Goal: Information Seeking & Learning: Learn about a topic

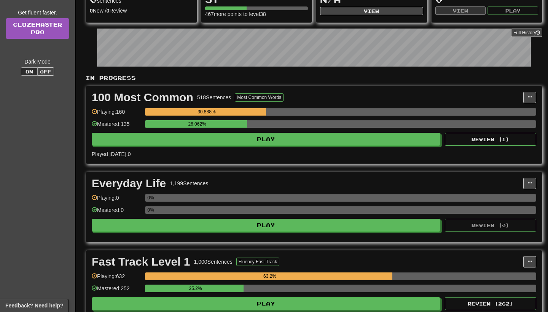
scroll to position [91, 0]
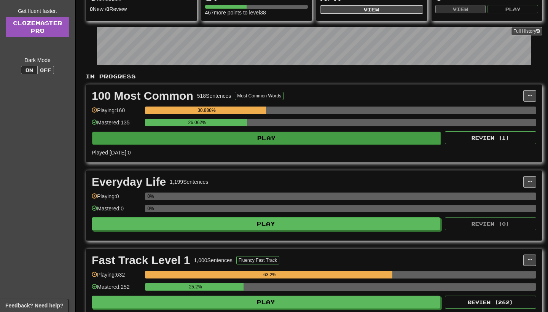
click at [301, 142] on button "Play" at bounding box center [266, 138] width 349 height 13
select select "**"
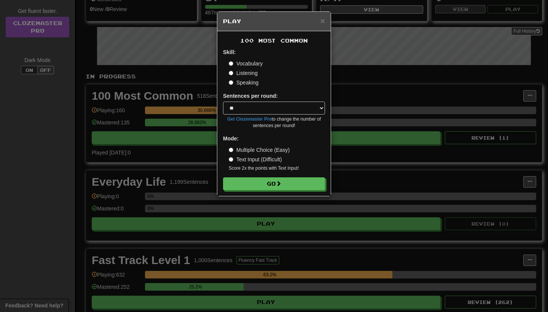
click at [279, 193] on div "100 Most Common Skill: Vocabulary Listening Speaking Sentences per round: * ** …" at bounding box center [273, 113] width 113 height 165
click at [279, 186] on button "Go" at bounding box center [274, 184] width 102 height 13
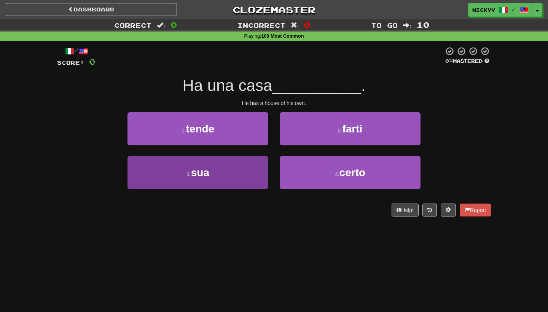
click at [245, 172] on button "3 . sua" at bounding box center [197, 172] width 141 height 33
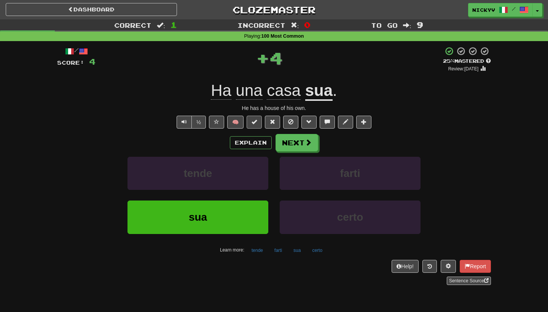
click at [260, 119] on button at bounding box center [254, 122] width 15 height 13
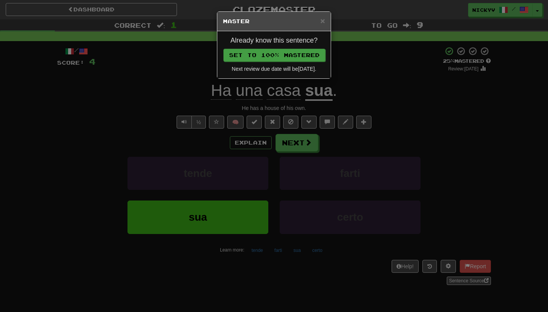
click at [285, 54] on button "Set to 100% Mastered" at bounding box center [274, 55] width 102 height 13
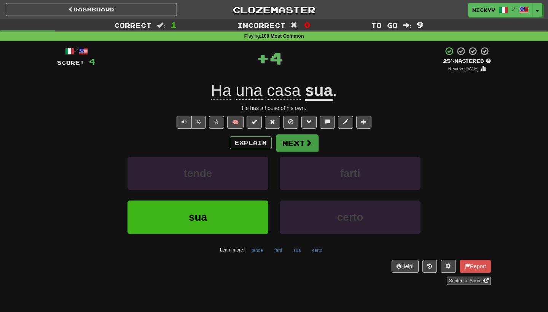
click at [302, 140] on button "Next" at bounding box center [297, 143] width 43 height 18
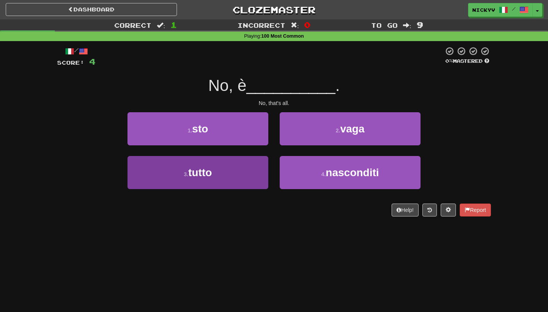
click at [239, 171] on button "3 . tutto" at bounding box center [197, 172] width 141 height 33
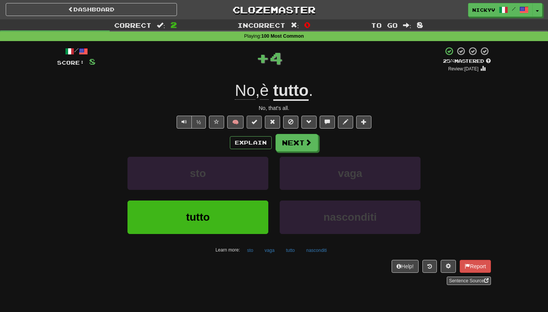
click at [255, 119] on span at bounding box center [254, 121] width 5 height 5
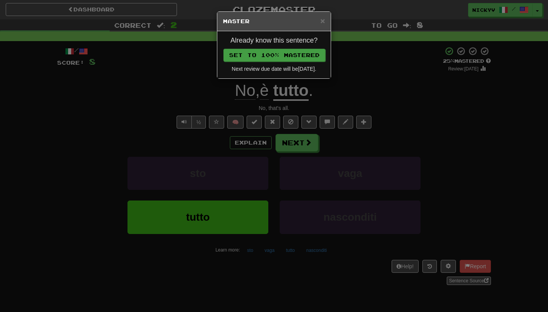
click at [281, 56] on button "Set to 100% Mastered" at bounding box center [274, 55] width 102 height 13
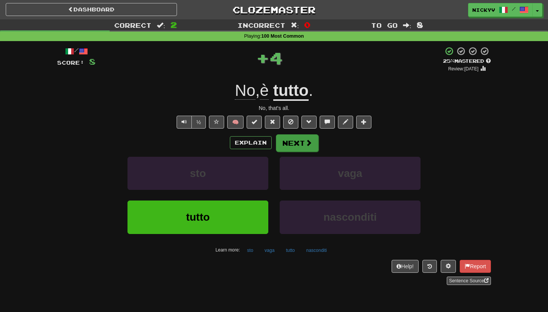
click at [296, 144] on button "Next" at bounding box center [297, 143] width 43 height 18
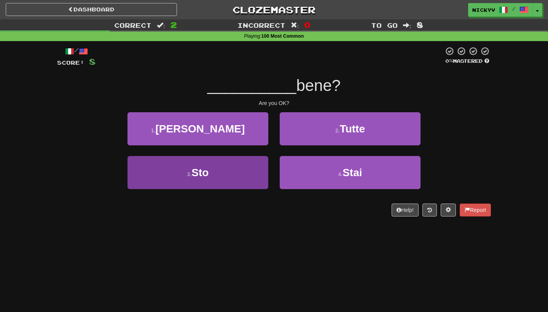
click at [248, 176] on button "3 . Sto" at bounding box center [197, 172] width 141 height 33
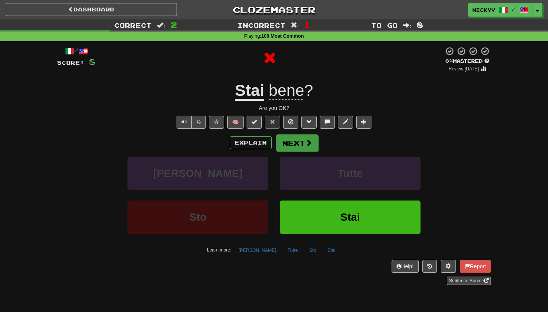
click at [291, 147] on button "Next" at bounding box center [297, 143] width 43 height 18
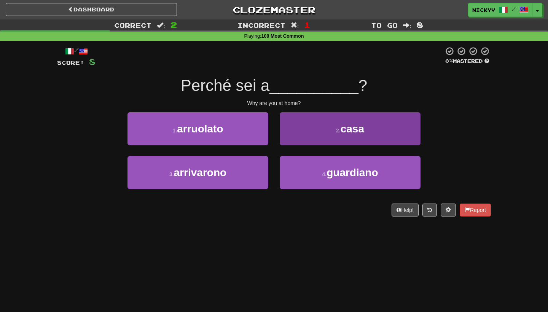
click at [298, 139] on button "2 . casa" at bounding box center [350, 128] width 141 height 33
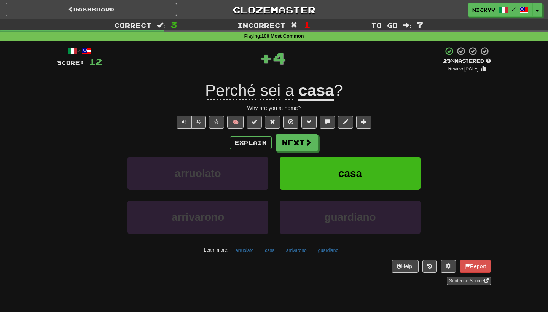
click at [261, 121] on button at bounding box center [254, 122] width 15 height 13
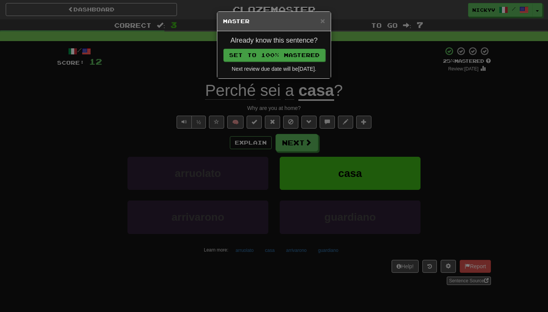
click at [274, 53] on button "Set to 100% Mastered" at bounding box center [274, 55] width 102 height 13
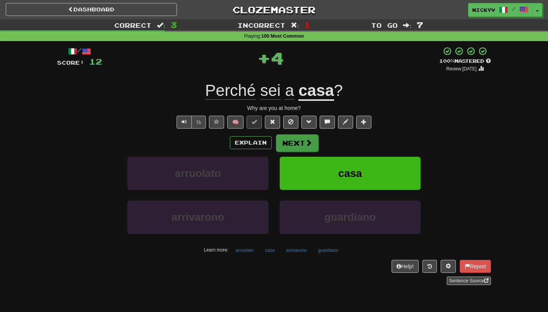
click at [295, 145] on button "Next" at bounding box center [297, 143] width 43 height 18
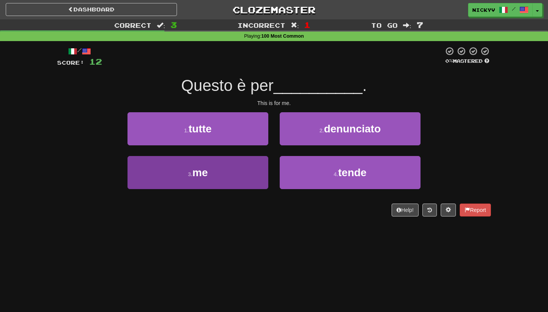
click at [249, 161] on button "3 . me" at bounding box center [197, 172] width 141 height 33
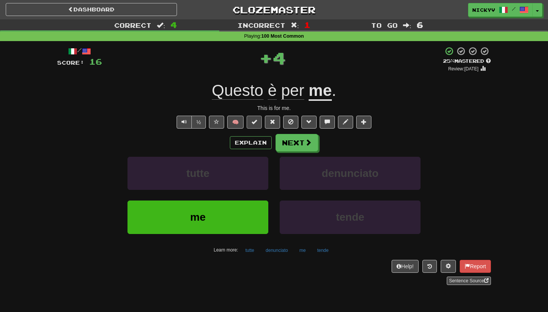
click at [259, 119] on button at bounding box center [254, 122] width 15 height 13
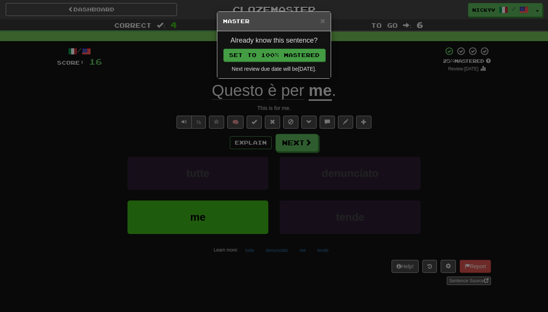
click at [286, 59] on button "Set to 100% Mastered" at bounding box center [274, 55] width 102 height 13
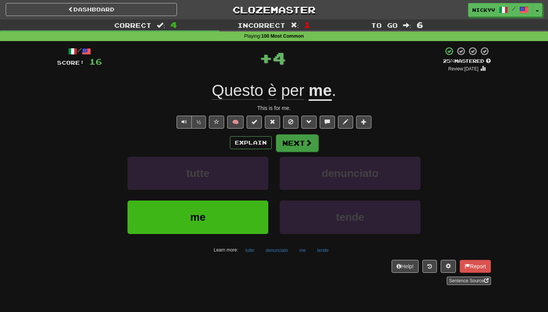
click at [299, 142] on button "Next" at bounding box center [297, 143] width 43 height 18
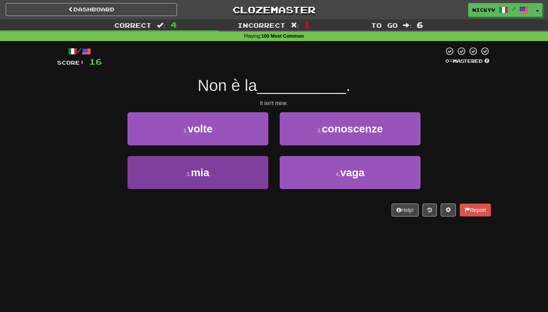
click at [257, 167] on button "3 . mia" at bounding box center [197, 172] width 141 height 33
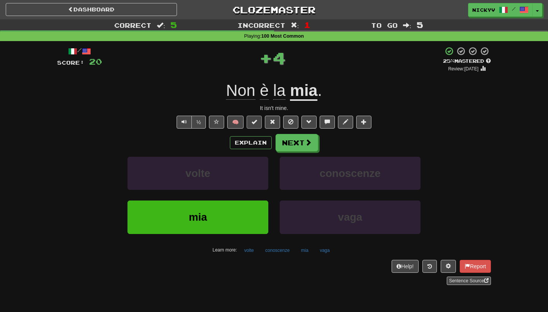
click at [258, 118] on button at bounding box center [254, 122] width 15 height 13
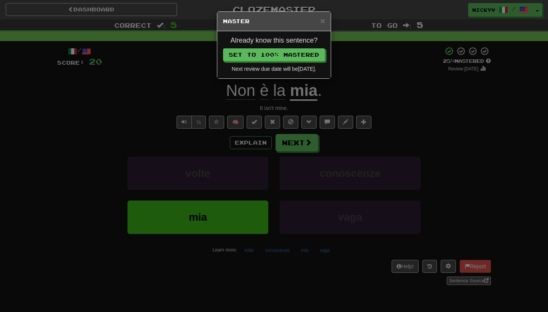
drag, startPoint x: 283, startPoint y: 56, endPoint x: 283, endPoint y: 61, distance: 4.9
click at [283, 56] on button "Set to 100% Mastered" at bounding box center [274, 54] width 102 height 13
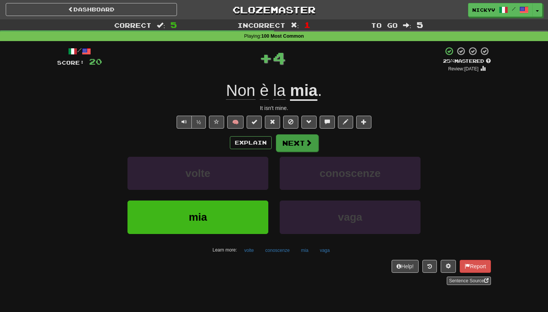
click at [285, 137] on button "Next" at bounding box center [297, 143] width 43 height 18
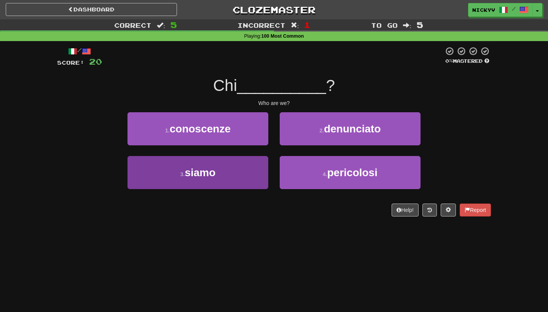
click at [250, 166] on button "3 . siamo" at bounding box center [197, 172] width 141 height 33
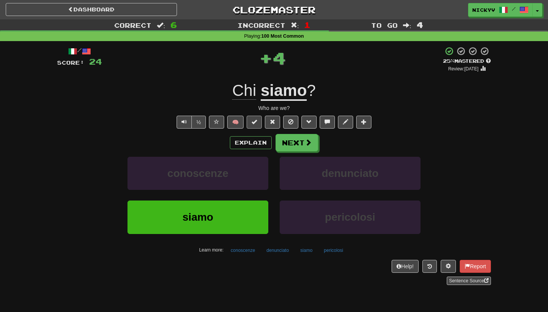
click at [255, 118] on button at bounding box center [254, 122] width 15 height 13
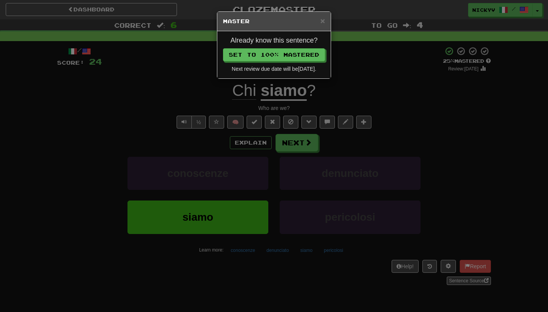
click at [280, 47] on div "Already know this sentence? Set to 100% Mastered Next review due date will be 2…" at bounding box center [273, 54] width 113 height 47
click at [280, 51] on button "Set to 100% Mastered" at bounding box center [274, 55] width 102 height 13
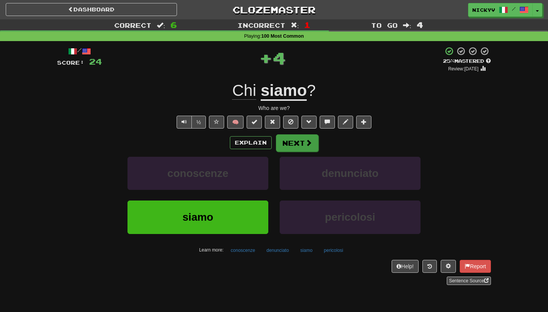
click at [294, 145] on button "Next" at bounding box center [297, 143] width 43 height 18
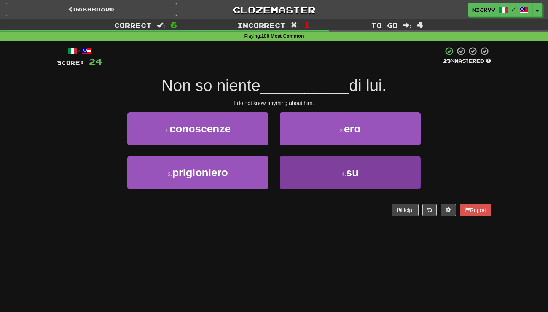
click at [301, 170] on button "4 . su" at bounding box center [350, 172] width 141 height 33
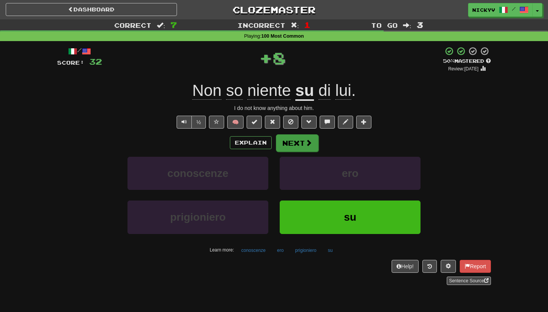
click at [285, 142] on button "Next" at bounding box center [297, 143] width 43 height 18
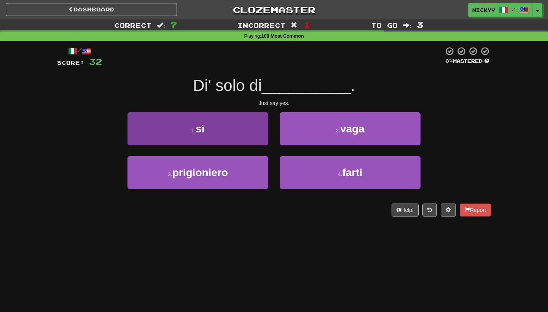
click at [261, 133] on button "1 . sì" at bounding box center [197, 128] width 141 height 33
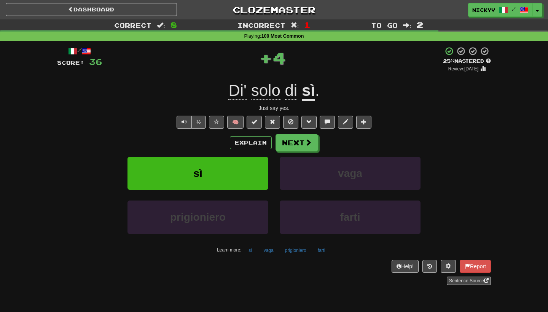
click at [259, 123] on button at bounding box center [254, 122] width 15 height 13
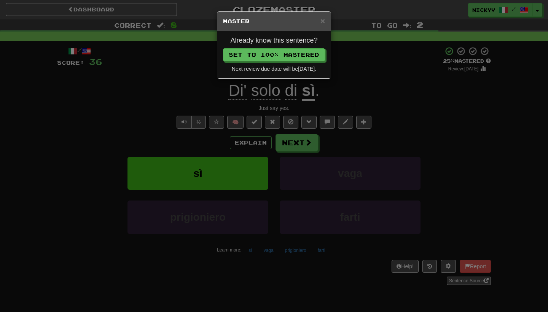
click at [279, 61] on div "Already know this sentence? Set to 100% Mastered Next review due date will be 2…" at bounding box center [273, 54] width 113 height 47
click at [278, 57] on button "Set to 100% Mastered" at bounding box center [274, 55] width 102 height 13
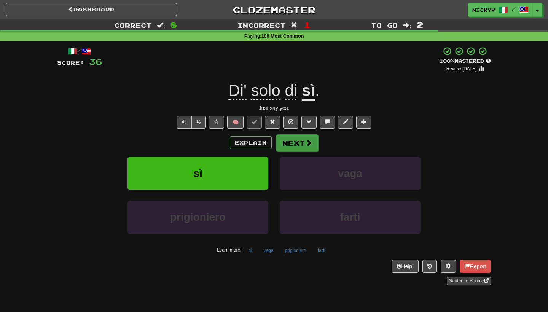
click at [293, 148] on button "Next" at bounding box center [297, 143] width 43 height 18
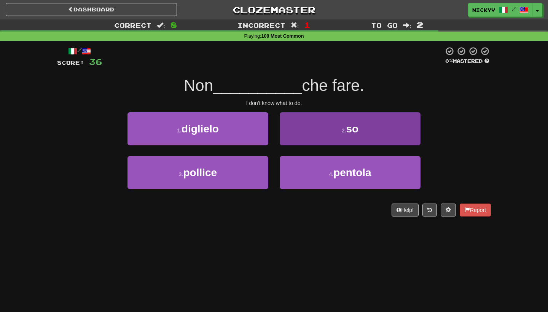
click at [302, 137] on button "2 . so" at bounding box center [350, 128] width 141 height 33
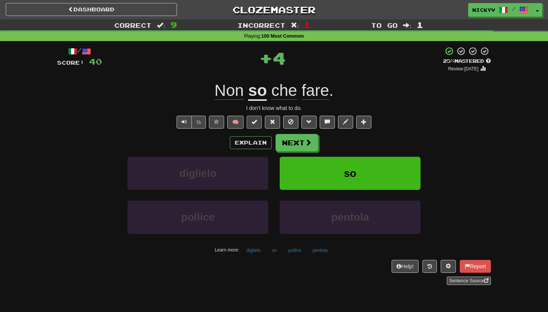
click at [259, 120] on button at bounding box center [254, 122] width 15 height 13
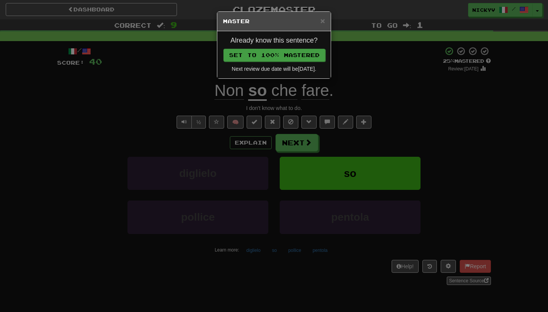
click at [284, 60] on button "Set to 100% Mastered" at bounding box center [274, 55] width 102 height 13
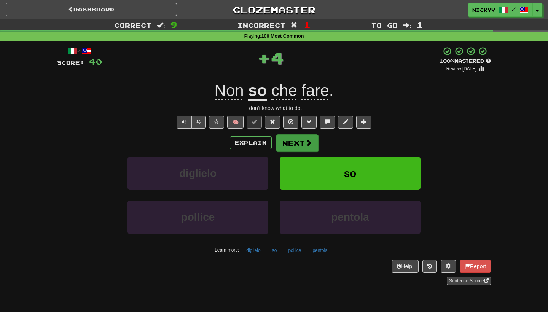
click at [294, 149] on button "Next" at bounding box center [297, 143] width 43 height 18
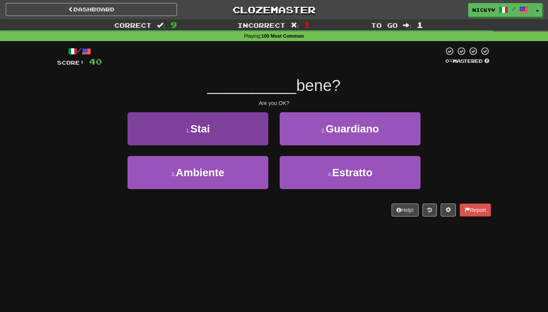
click at [245, 142] on button "1 . Stai" at bounding box center [197, 128] width 141 height 33
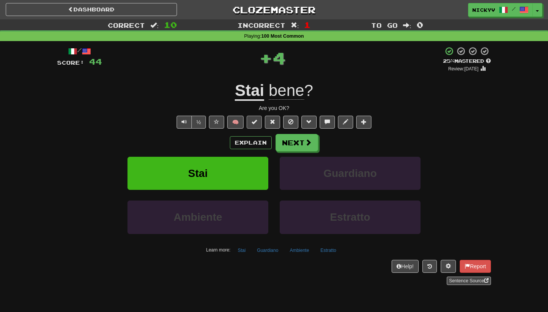
click at [261, 124] on button at bounding box center [254, 122] width 15 height 13
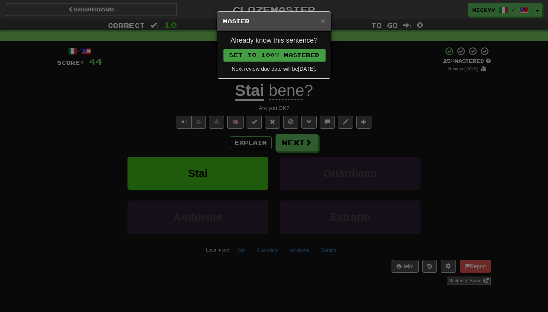
click at [293, 56] on button "Set to 100% Mastered" at bounding box center [274, 55] width 102 height 13
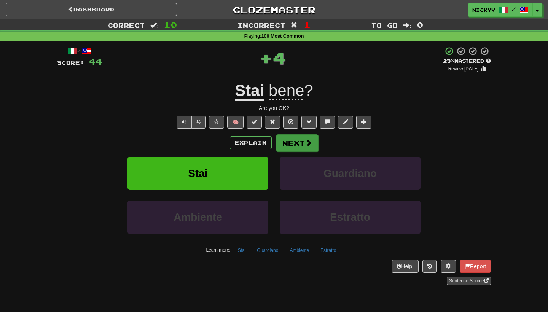
click at [305, 147] on button "Next" at bounding box center [297, 143] width 43 height 18
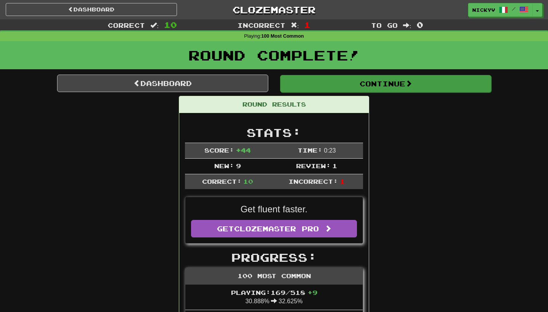
click at [311, 89] on button "Continue" at bounding box center [385, 84] width 211 height 18
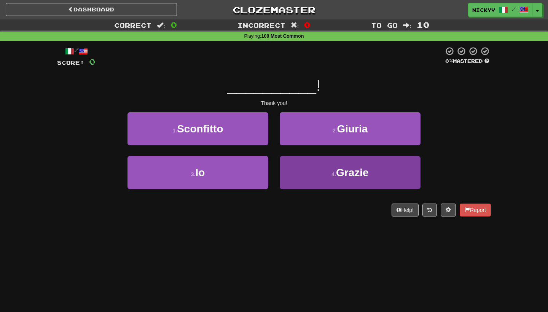
click at [301, 182] on button "4 . Grazie" at bounding box center [350, 172] width 141 height 33
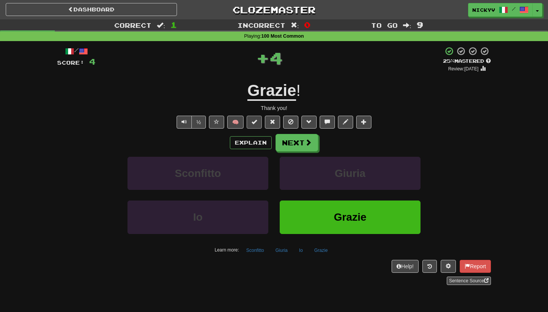
click at [260, 119] on button at bounding box center [254, 122] width 15 height 13
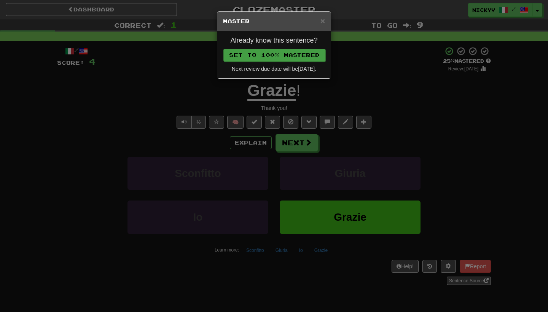
click at [293, 56] on button "Set to 100% Mastered" at bounding box center [274, 55] width 102 height 13
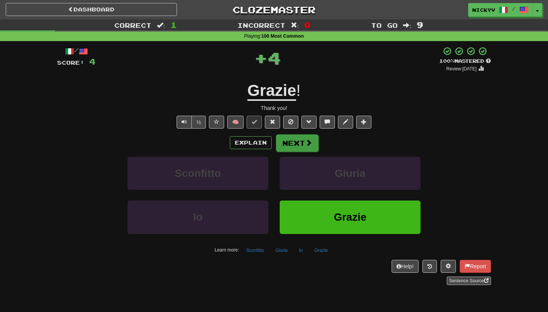
click at [298, 144] on button "Next" at bounding box center [297, 143] width 43 height 18
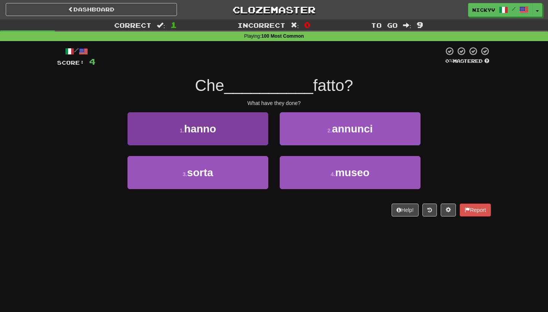
click at [261, 137] on button "1 . hanno" at bounding box center [197, 128] width 141 height 33
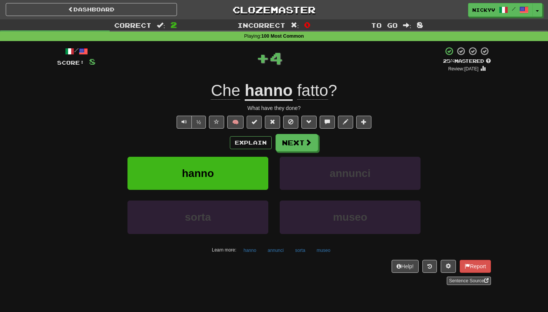
click at [259, 123] on button at bounding box center [254, 122] width 15 height 13
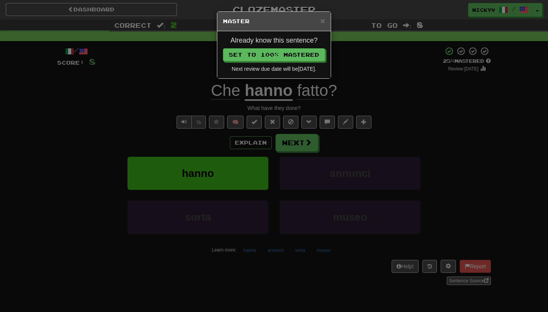
click at [285, 61] on div "Already know this sentence? Set to 100% Mastered Next review due date will be 2…" at bounding box center [273, 54] width 113 height 47
click at [285, 59] on button "Set to 100% Mastered" at bounding box center [274, 55] width 102 height 13
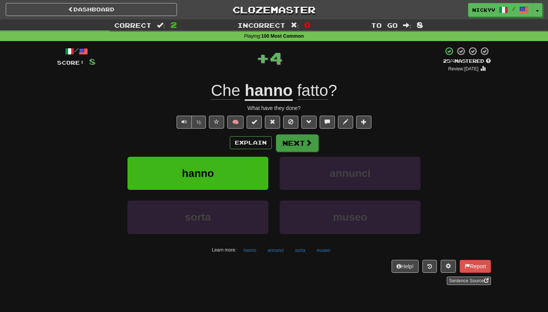
click at [300, 143] on button "Next" at bounding box center [297, 143] width 43 height 18
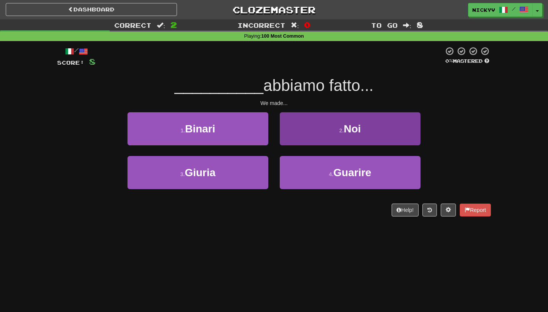
click at [292, 138] on button "2 . Noi" at bounding box center [350, 128] width 141 height 33
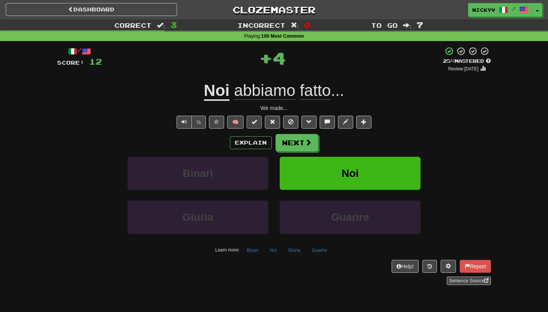
click at [255, 125] on button at bounding box center [254, 122] width 15 height 13
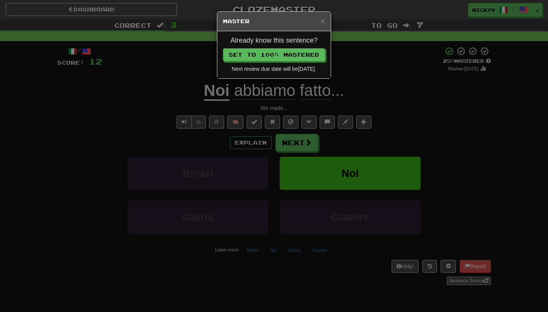
click at [274, 63] on div "Already know this sentence? Set to 100% Mastered Next review due date will be 2…" at bounding box center [273, 54] width 113 height 47
click at [274, 61] on button "Set to 100% Mastered" at bounding box center [274, 55] width 102 height 13
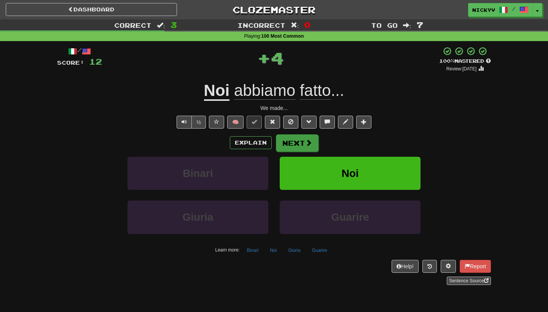
click at [294, 140] on button "Next" at bounding box center [297, 143] width 43 height 18
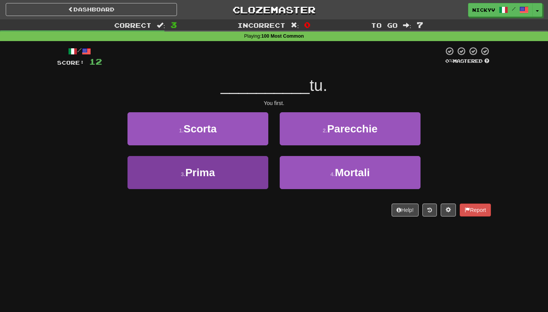
click at [253, 174] on button "3 . Prima" at bounding box center [197, 172] width 141 height 33
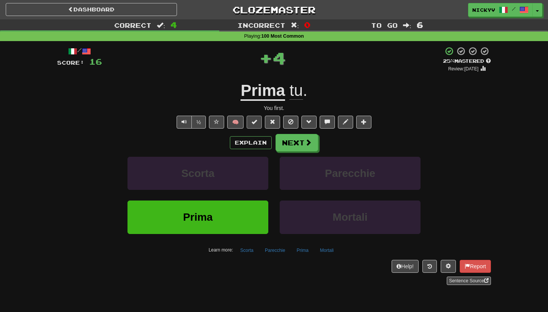
click at [259, 120] on button at bounding box center [254, 122] width 15 height 13
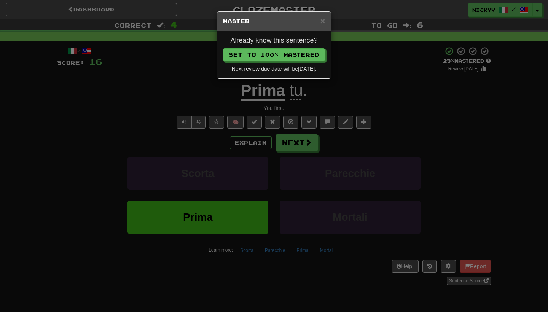
click at [270, 63] on div "Already know this sentence? Set to 100% Mastered Next review due date will be 2…" at bounding box center [273, 54] width 113 height 47
click at [270, 57] on button "Set to 100% Mastered" at bounding box center [274, 55] width 102 height 13
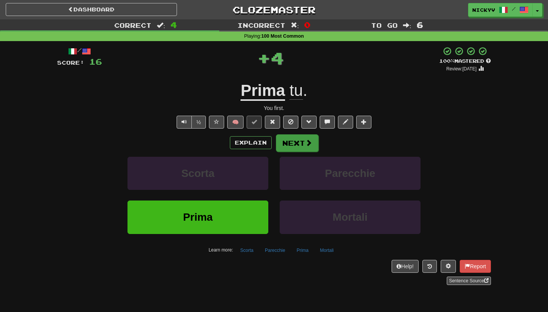
click at [293, 137] on button "Next" at bounding box center [297, 143] width 43 height 18
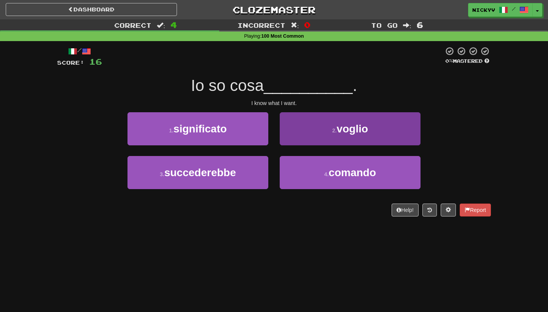
click at [297, 140] on button "2 . voglio" at bounding box center [350, 128] width 141 height 33
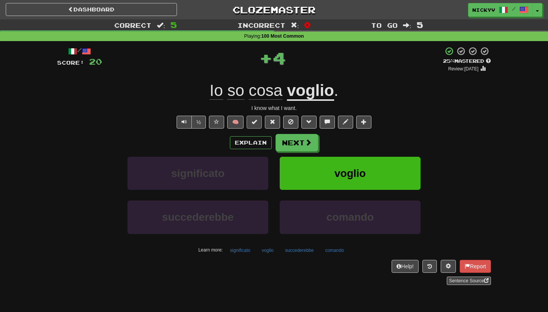
click at [260, 119] on button at bounding box center [254, 122] width 15 height 13
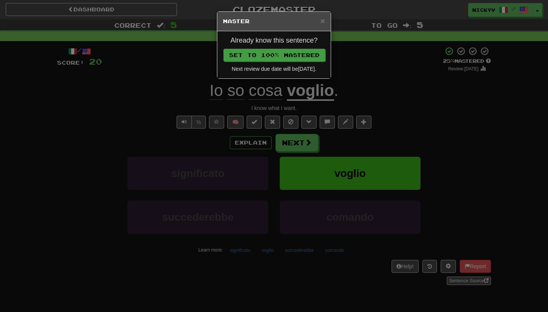
click at [261, 55] on button "Set to 100% Mastered" at bounding box center [274, 55] width 102 height 13
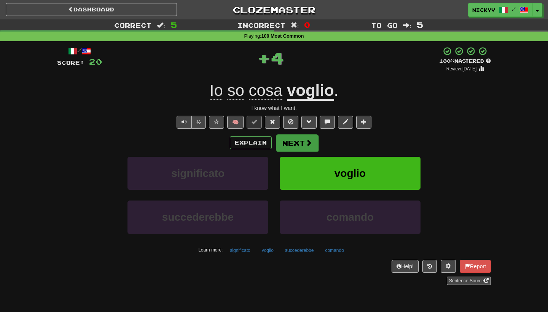
click at [296, 147] on button "Next" at bounding box center [297, 143] width 43 height 18
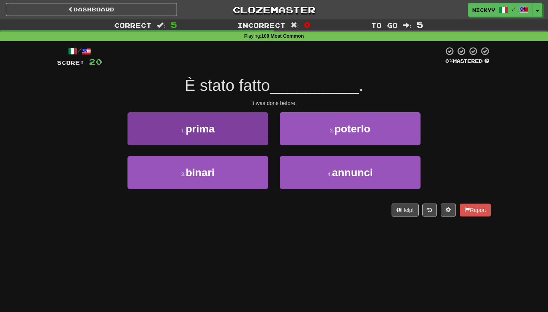
click at [244, 140] on button "1 . prima" at bounding box center [197, 128] width 141 height 33
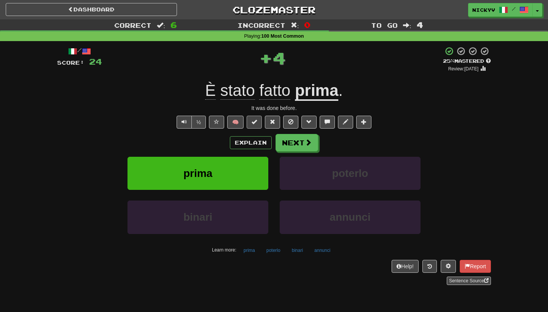
click at [257, 126] on button at bounding box center [254, 122] width 15 height 13
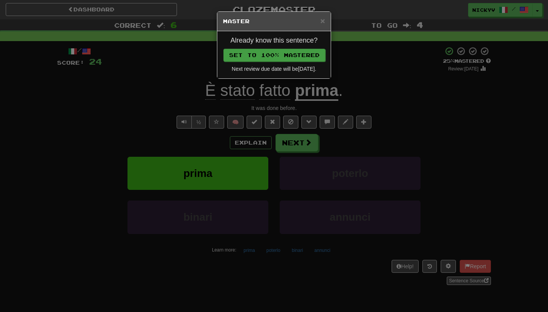
click at [290, 52] on button "Set to 100% Mastered" at bounding box center [274, 55] width 102 height 13
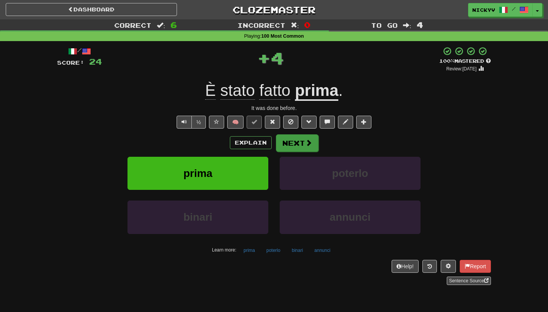
click at [297, 145] on button "Next" at bounding box center [297, 143] width 43 height 18
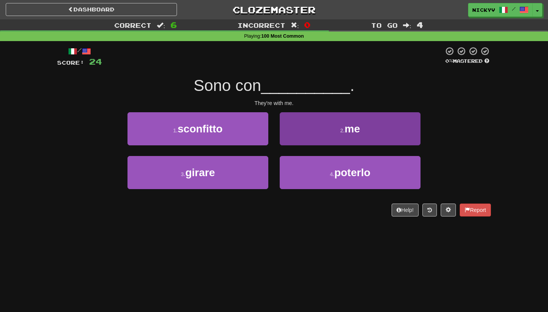
click at [297, 140] on button "2 . me" at bounding box center [350, 128] width 141 height 33
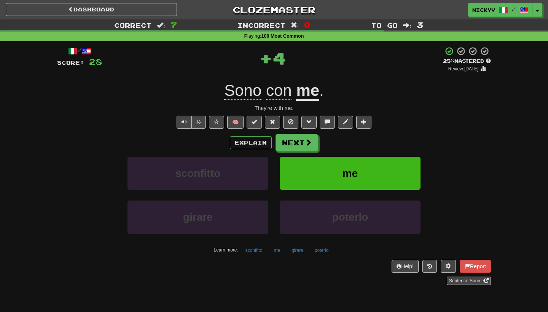
click at [259, 118] on button at bounding box center [254, 122] width 15 height 13
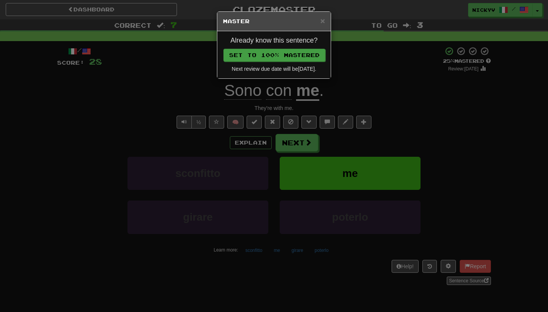
click at [284, 59] on button "Set to 100% Mastered" at bounding box center [274, 55] width 102 height 13
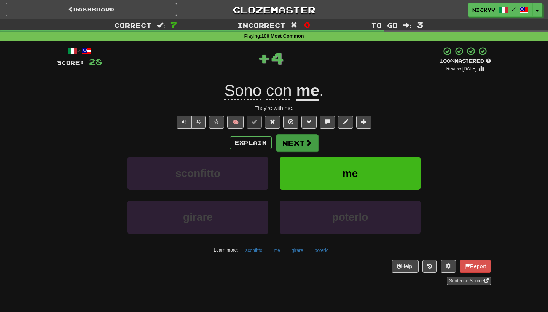
click at [305, 141] on span at bounding box center [308, 142] width 7 height 7
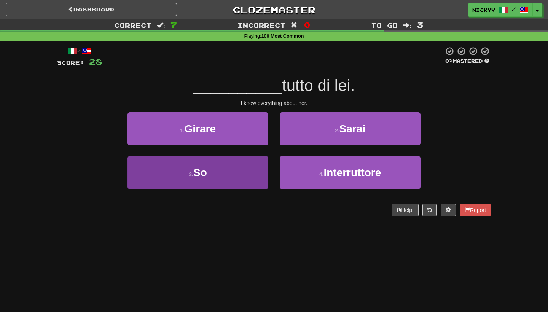
click at [256, 179] on button "3 . So" at bounding box center [197, 172] width 141 height 33
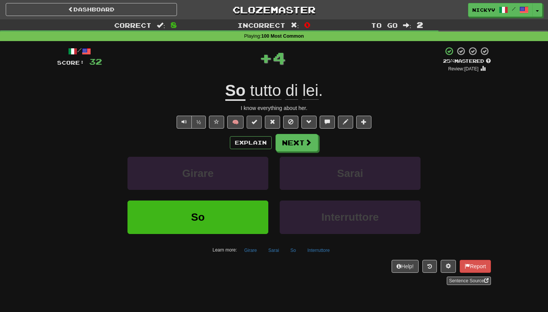
click at [259, 125] on button at bounding box center [254, 122] width 15 height 13
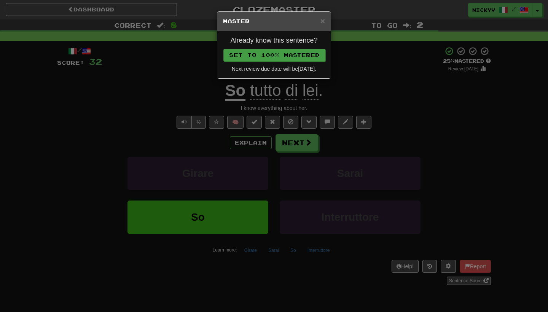
click at [282, 51] on button "Set to 100% Mastered" at bounding box center [274, 55] width 102 height 13
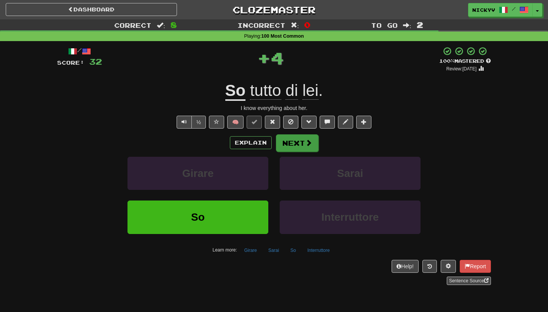
click at [294, 136] on button "Next" at bounding box center [297, 143] width 43 height 18
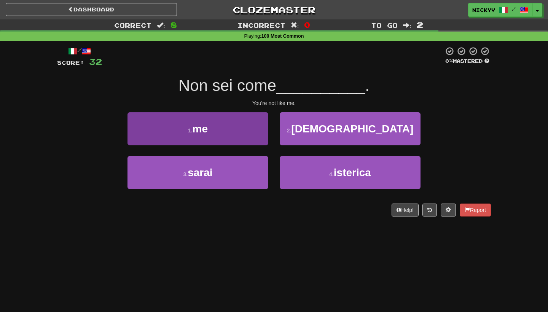
click at [245, 131] on button "1 . me" at bounding box center [197, 128] width 141 height 33
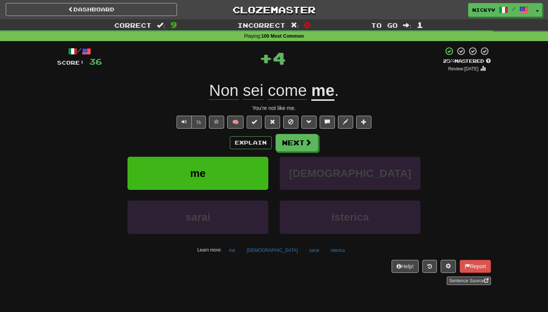
click at [253, 119] on span at bounding box center [254, 121] width 5 height 5
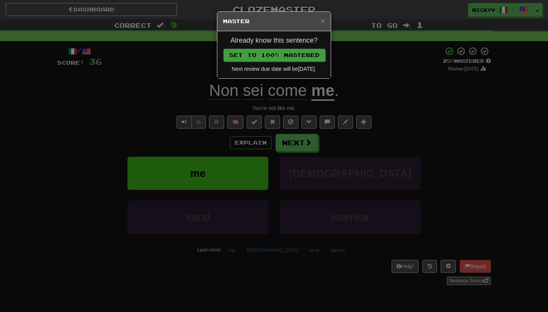
click at [276, 55] on button "Set to 100% Mastered" at bounding box center [274, 55] width 102 height 13
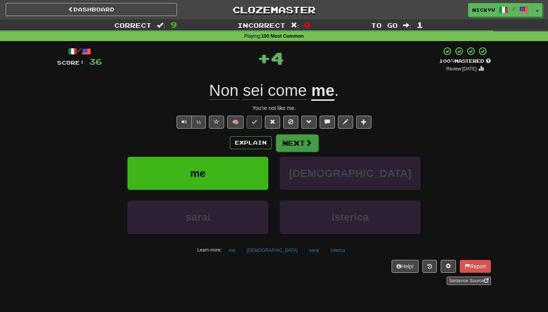
click at [287, 144] on button "Next" at bounding box center [297, 143] width 43 height 18
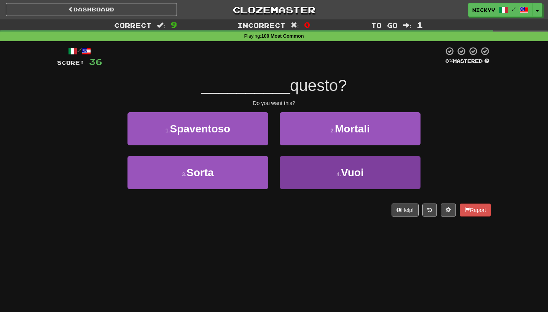
click at [295, 179] on button "4 . Vuoi" at bounding box center [350, 172] width 141 height 33
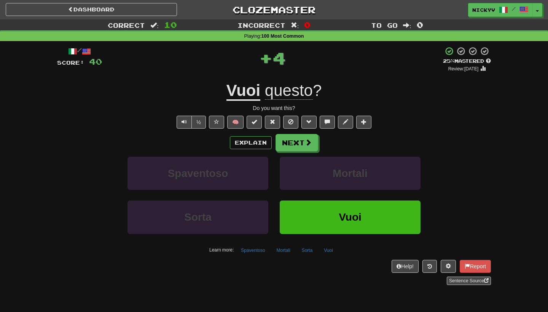
click at [263, 123] on span "🧠" at bounding box center [290, 122] width 166 height 6
click at [259, 121] on button at bounding box center [254, 122] width 15 height 13
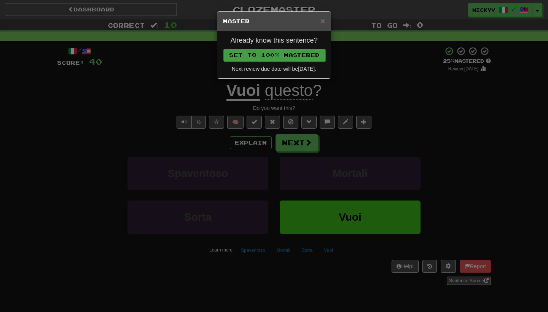
click at [286, 51] on button "Set to 100% Mastered" at bounding box center [274, 55] width 102 height 13
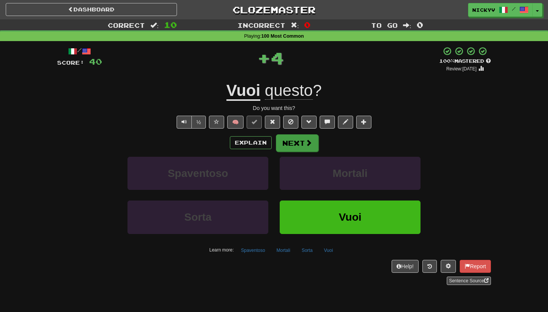
click at [305, 139] on span at bounding box center [308, 142] width 7 height 7
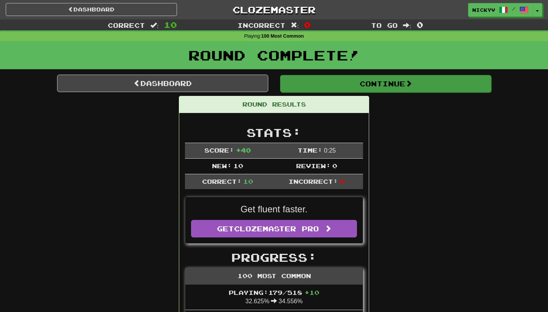
click at [298, 88] on button "Continue" at bounding box center [385, 84] width 211 height 18
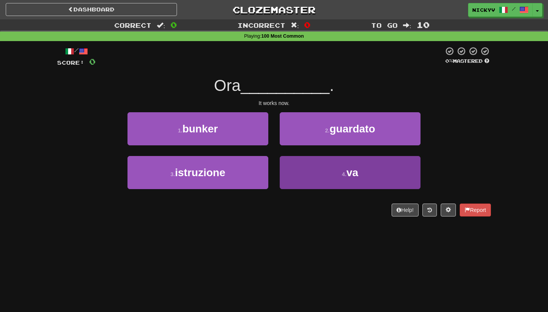
click at [285, 162] on button "4 . va" at bounding box center [350, 172] width 141 height 33
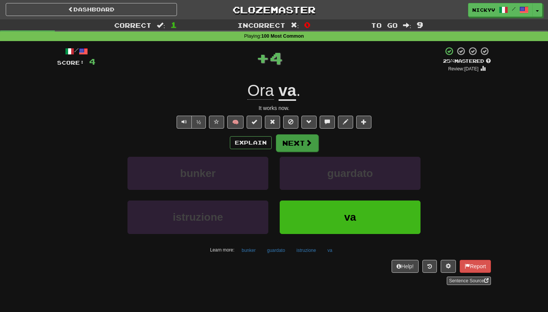
click at [290, 148] on button "Next" at bounding box center [297, 143] width 43 height 18
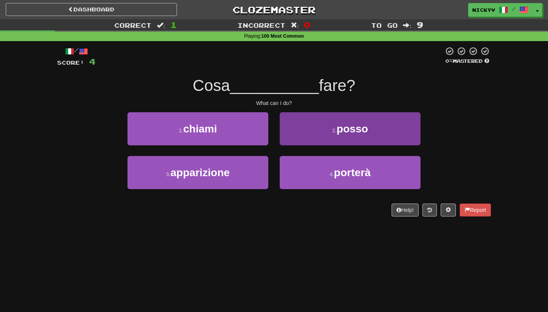
click at [309, 128] on button "2 . posso" at bounding box center [350, 128] width 141 height 33
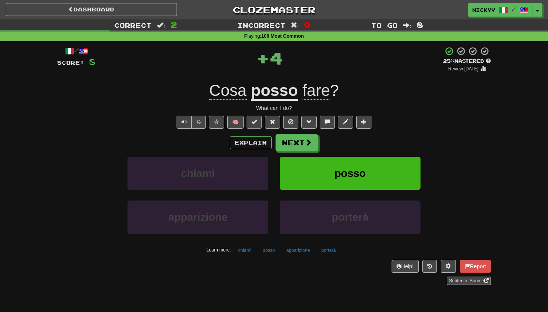
click at [261, 119] on button at bounding box center [254, 122] width 15 height 13
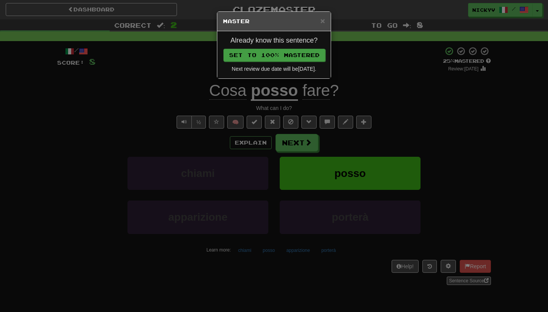
click at [278, 61] on button "Set to 100% Mastered" at bounding box center [274, 55] width 102 height 13
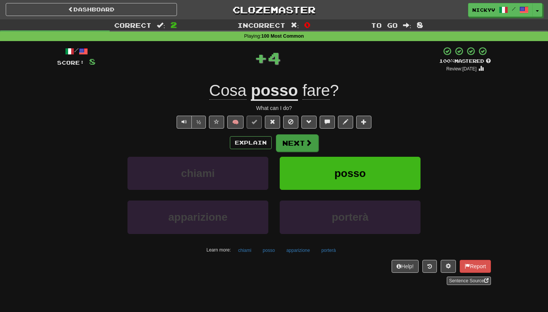
click at [288, 140] on button "Next" at bounding box center [297, 143] width 43 height 18
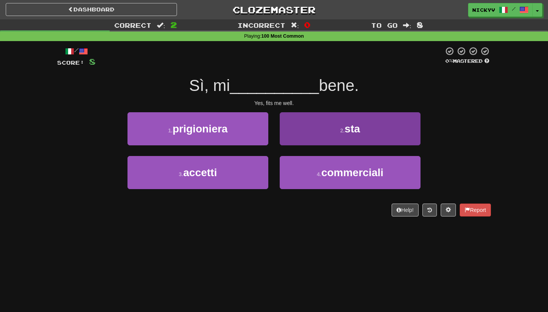
click at [306, 133] on button "2 . sta" at bounding box center [350, 128] width 141 height 33
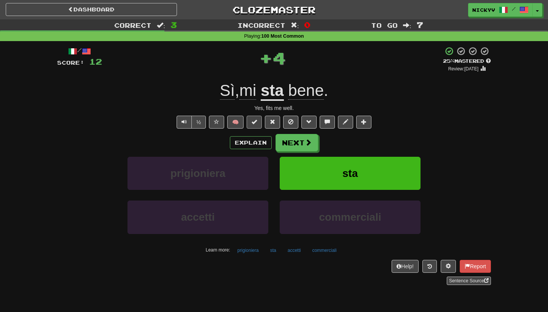
click at [258, 123] on button at bounding box center [254, 122] width 15 height 13
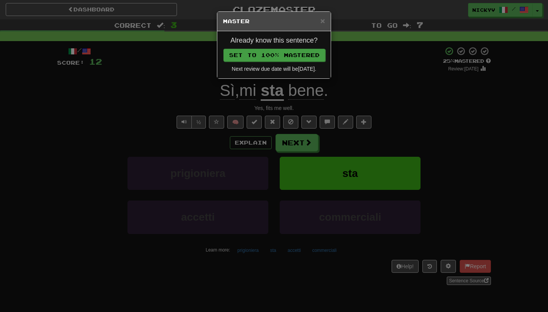
click at [256, 53] on button "Set to 100% Mastered" at bounding box center [274, 55] width 102 height 13
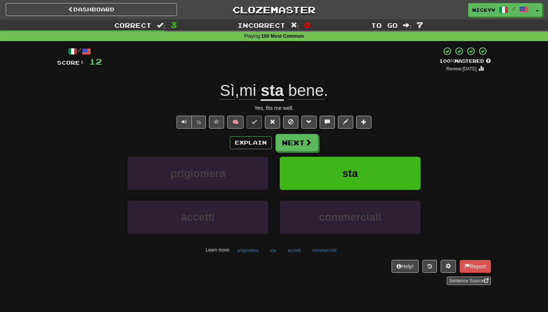
click at [295, 132] on div "/ Score: 12 + 4 100 % Mastered Review: 2026-02-14 Sì , mi sta bene . Yes, fits …" at bounding box center [274, 165] width 434 height 239
click at [295, 137] on button "Next" at bounding box center [297, 143] width 43 height 18
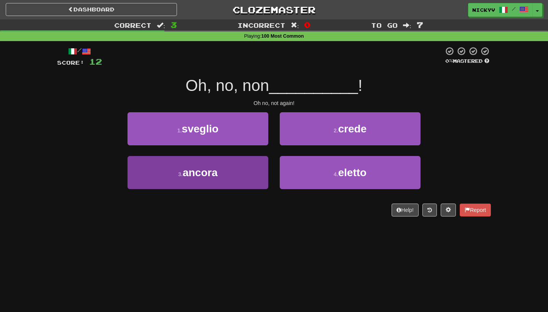
click at [228, 163] on button "3 . ancora" at bounding box center [197, 172] width 141 height 33
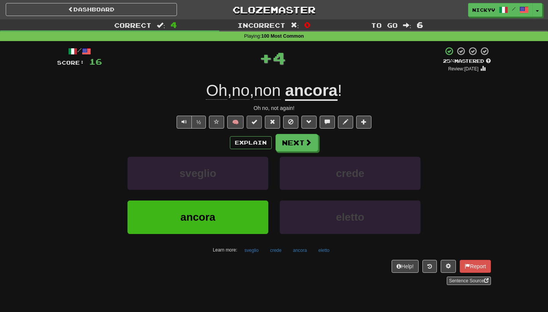
click at [252, 122] on span at bounding box center [254, 121] width 5 height 5
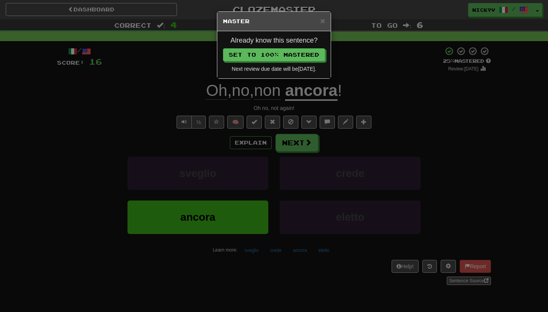
click at [274, 61] on div "Already know this sentence? Set to 100% Mastered Next review due date will be 2…" at bounding box center [273, 54] width 113 height 47
click at [274, 54] on button "Set to 100% Mastered" at bounding box center [274, 55] width 102 height 13
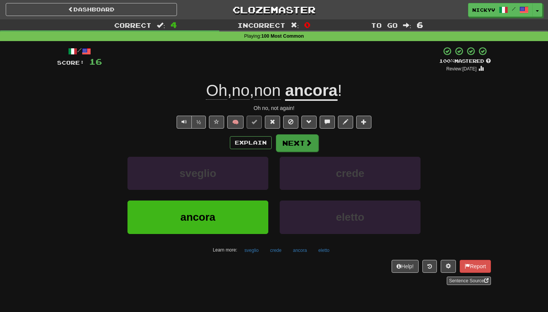
click at [294, 139] on button "Next" at bounding box center [297, 143] width 43 height 18
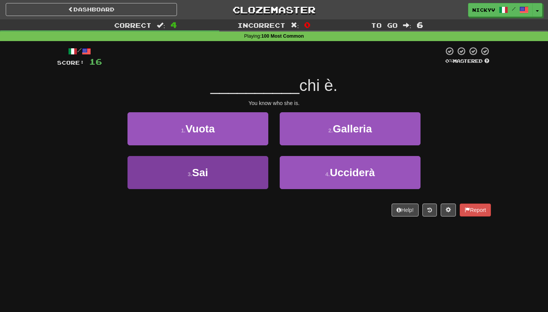
click at [251, 172] on button "3 . Sai" at bounding box center [197, 172] width 141 height 33
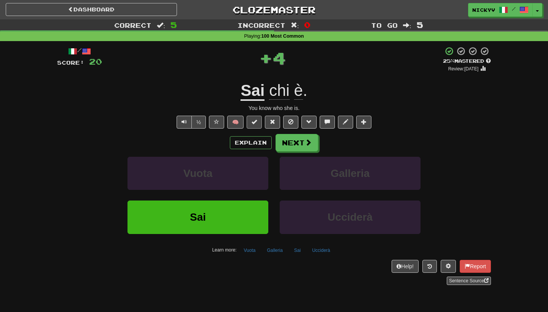
click at [257, 121] on button at bounding box center [254, 122] width 15 height 13
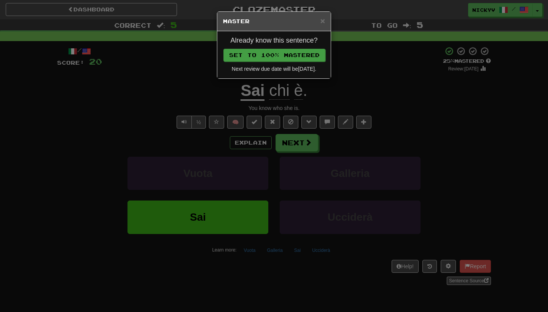
click at [280, 55] on button "Set to 100% Mastered" at bounding box center [274, 55] width 102 height 13
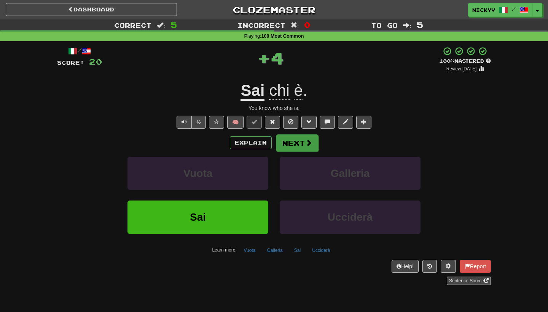
click at [298, 143] on button "Next" at bounding box center [297, 143] width 43 height 18
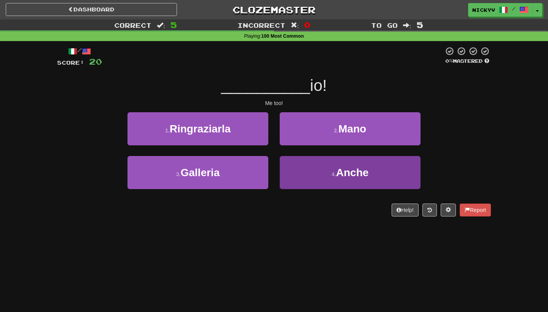
click at [317, 175] on button "4 . Anche" at bounding box center [350, 172] width 141 height 33
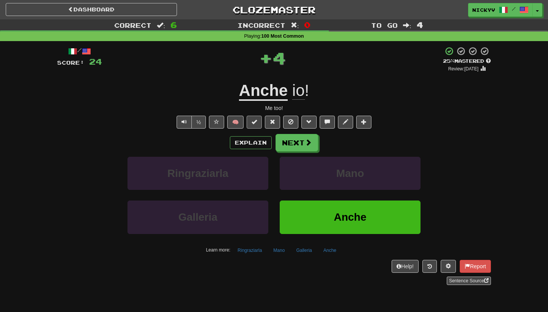
click at [251, 123] on button at bounding box center [254, 122] width 15 height 13
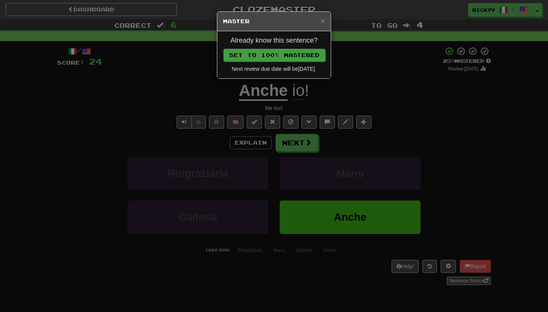
click at [276, 49] on button "Set to 100% Mastered" at bounding box center [274, 55] width 102 height 13
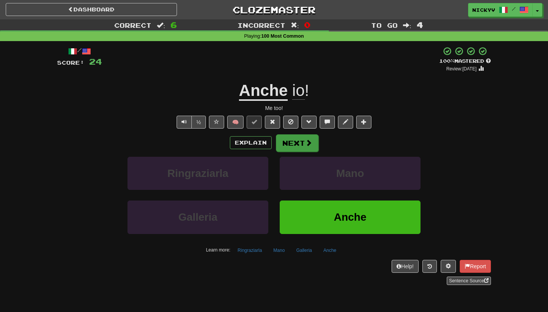
click at [287, 144] on button "Next" at bounding box center [297, 143] width 43 height 18
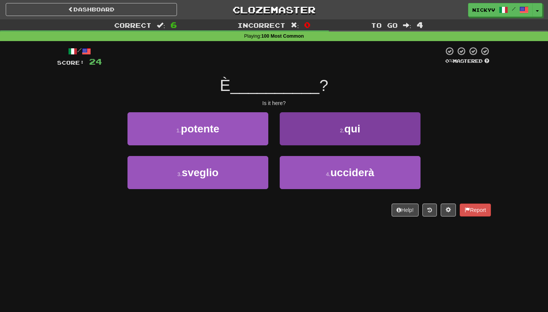
click at [302, 142] on button "2 . qui" at bounding box center [350, 128] width 141 height 33
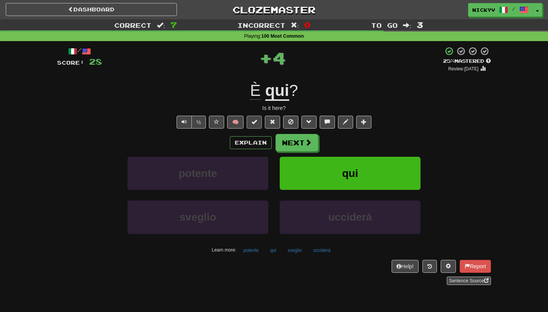
click at [260, 124] on button at bounding box center [254, 122] width 15 height 13
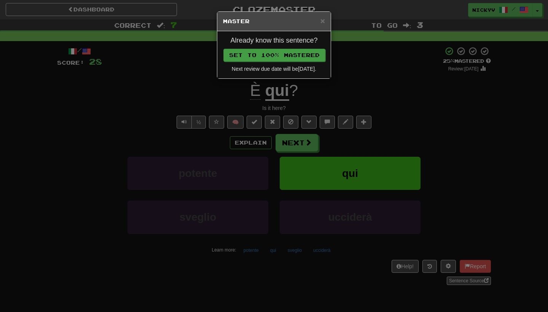
click at [269, 56] on button "Set to 100% Mastered" at bounding box center [274, 55] width 102 height 13
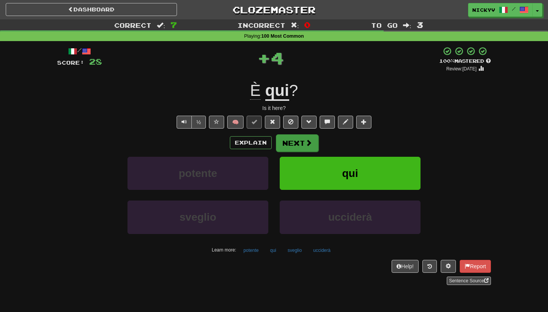
click at [299, 146] on button "Next" at bounding box center [297, 143] width 43 height 18
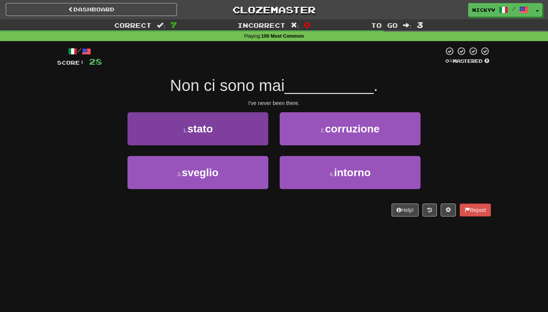
click at [254, 131] on button "1 . stato" at bounding box center [197, 128] width 141 height 33
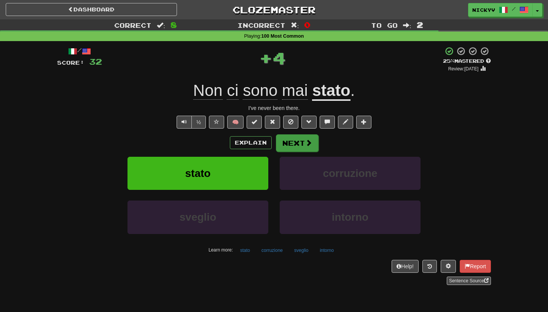
click at [288, 138] on button "Next" at bounding box center [297, 143] width 43 height 18
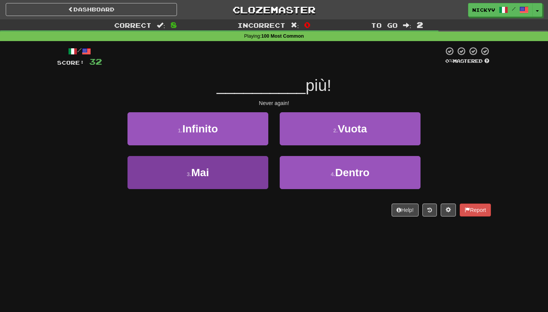
click at [241, 180] on button "3 . Mai" at bounding box center [197, 172] width 141 height 33
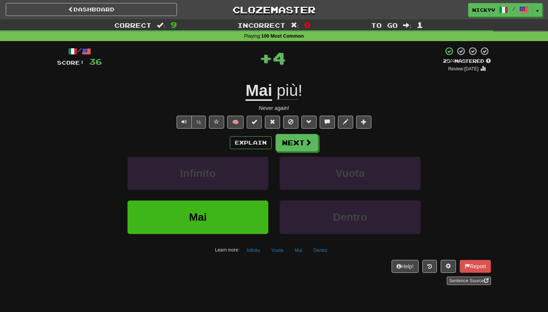
click at [255, 122] on span at bounding box center [254, 121] width 5 height 5
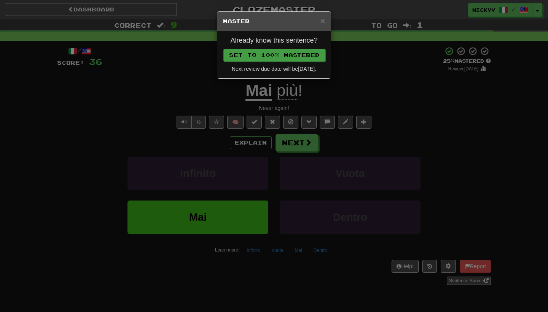
click at [268, 58] on button "Set to 100% Mastered" at bounding box center [274, 55] width 102 height 13
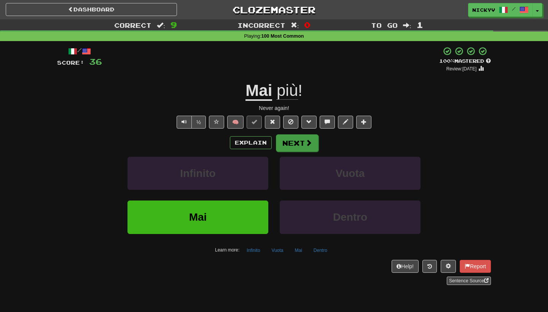
click at [291, 148] on button "Next" at bounding box center [297, 143] width 43 height 18
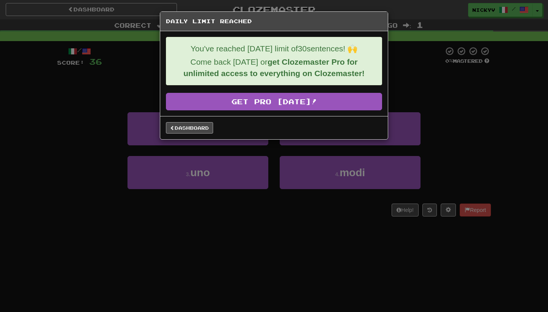
click at [208, 126] on link "Dashboard" at bounding box center [189, 127] width 47 height 11
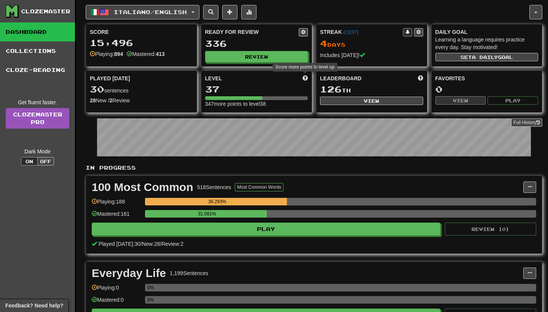
click at [306, 78] on span at bounding box center [305, 77] width 5 height 5
click at [263, 102] on div "347 more points to level 38" at bounding box center [256, 104] width 103 height 8
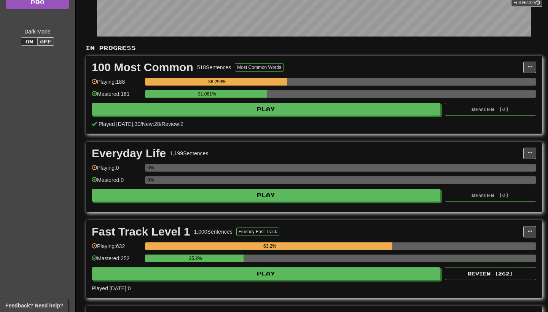
scroll to position [119, 0]
